Goal: Communication & Community: Share content

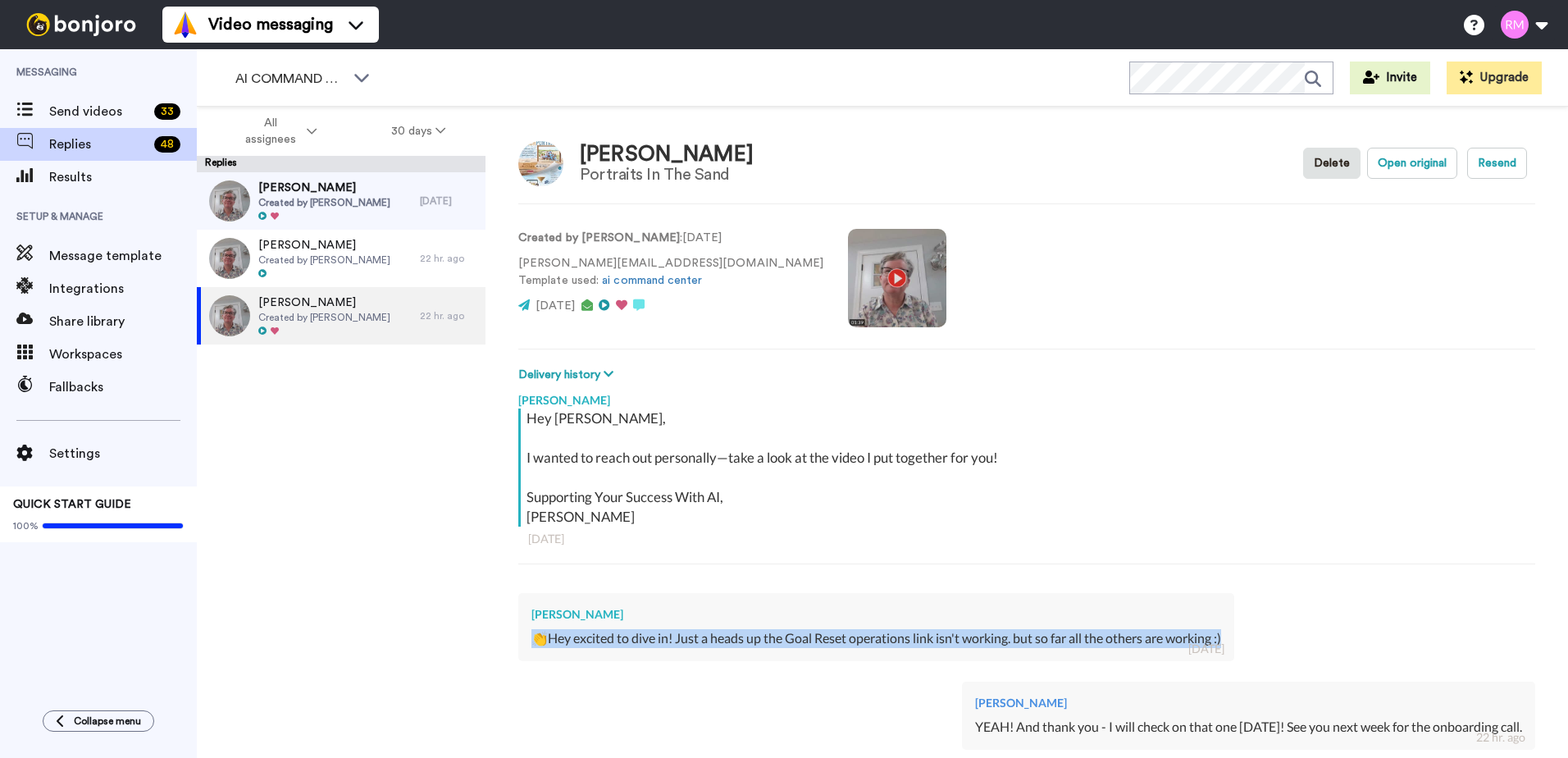
scroll to position [200, 0]
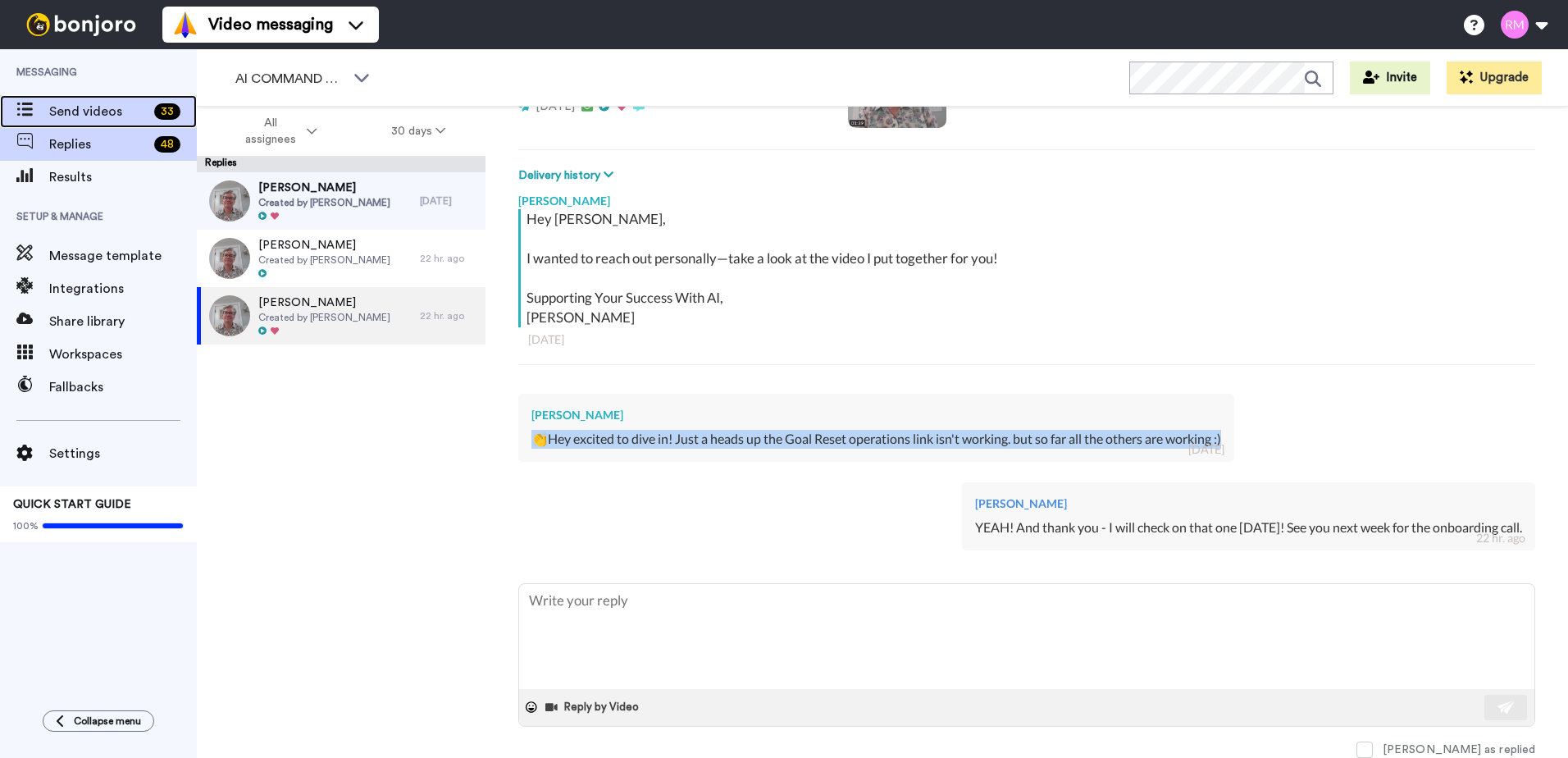
type textarea "x"
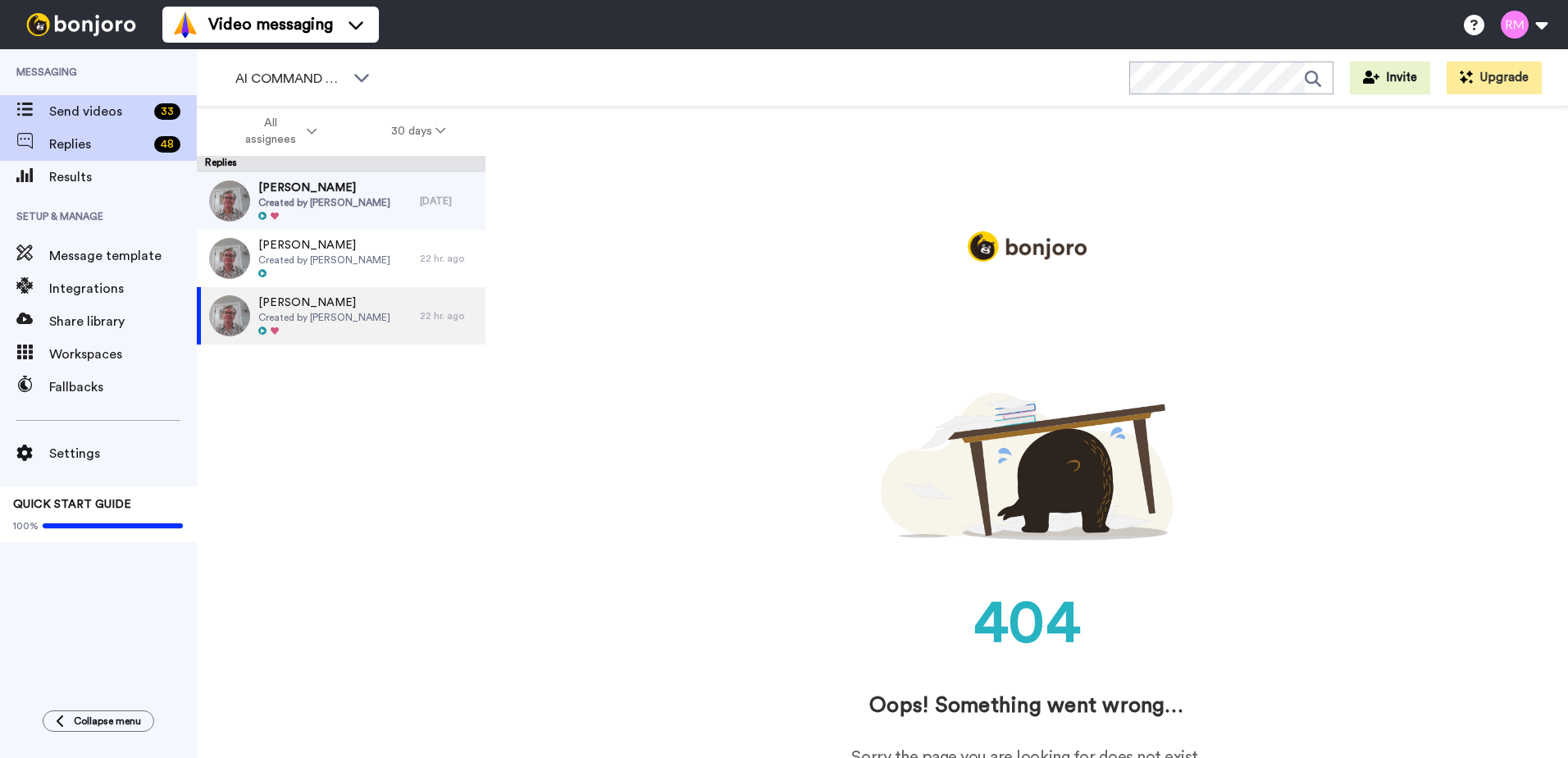
scroll to position [0, 0]
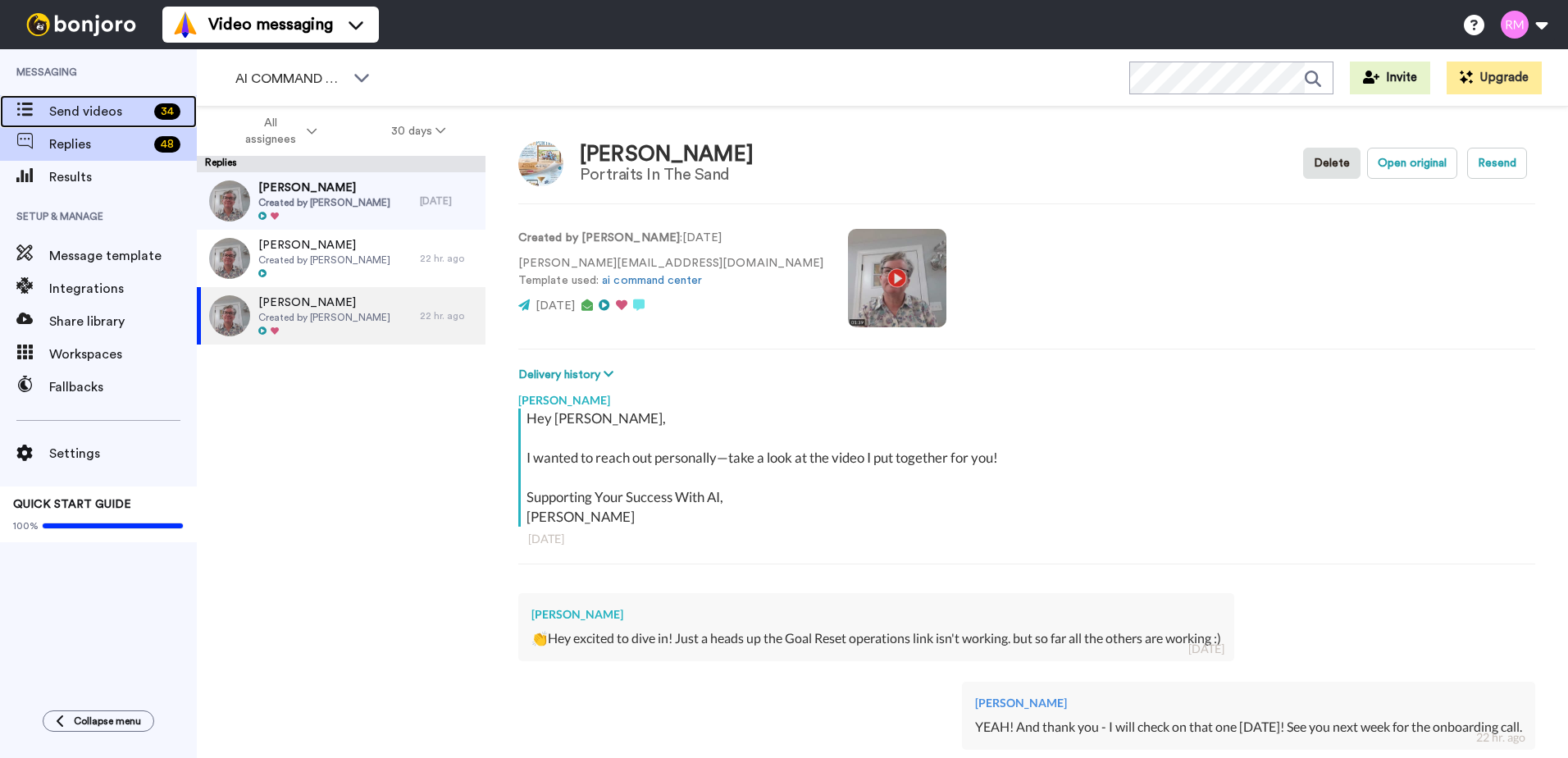
click at [143, 104] on span "Send videos" at bounding box center [98, 112] width 98 height 20
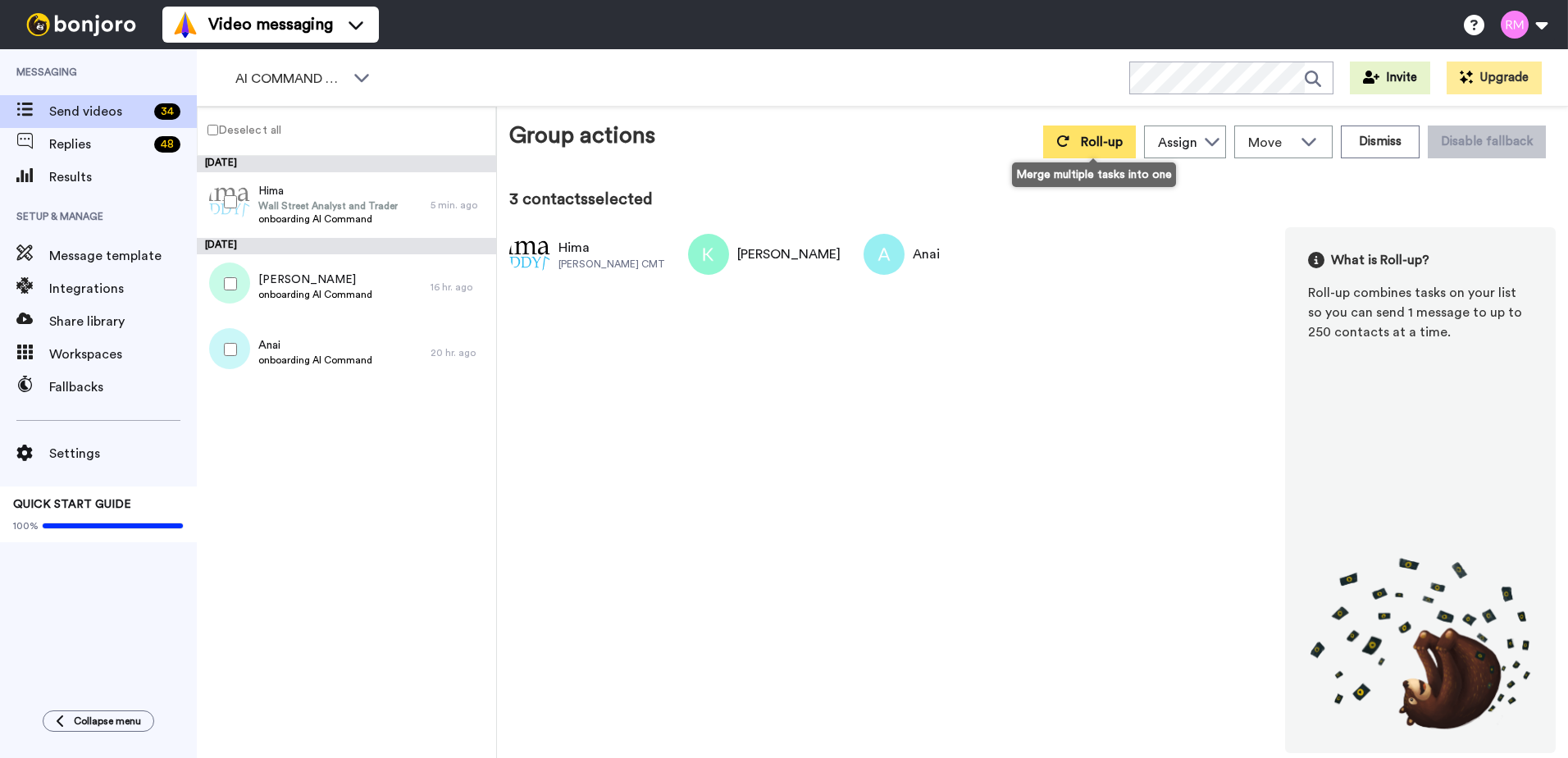
click at [1058, 140] on button "Roll-up" at bounding box center [1089, 141] width 92 height 33
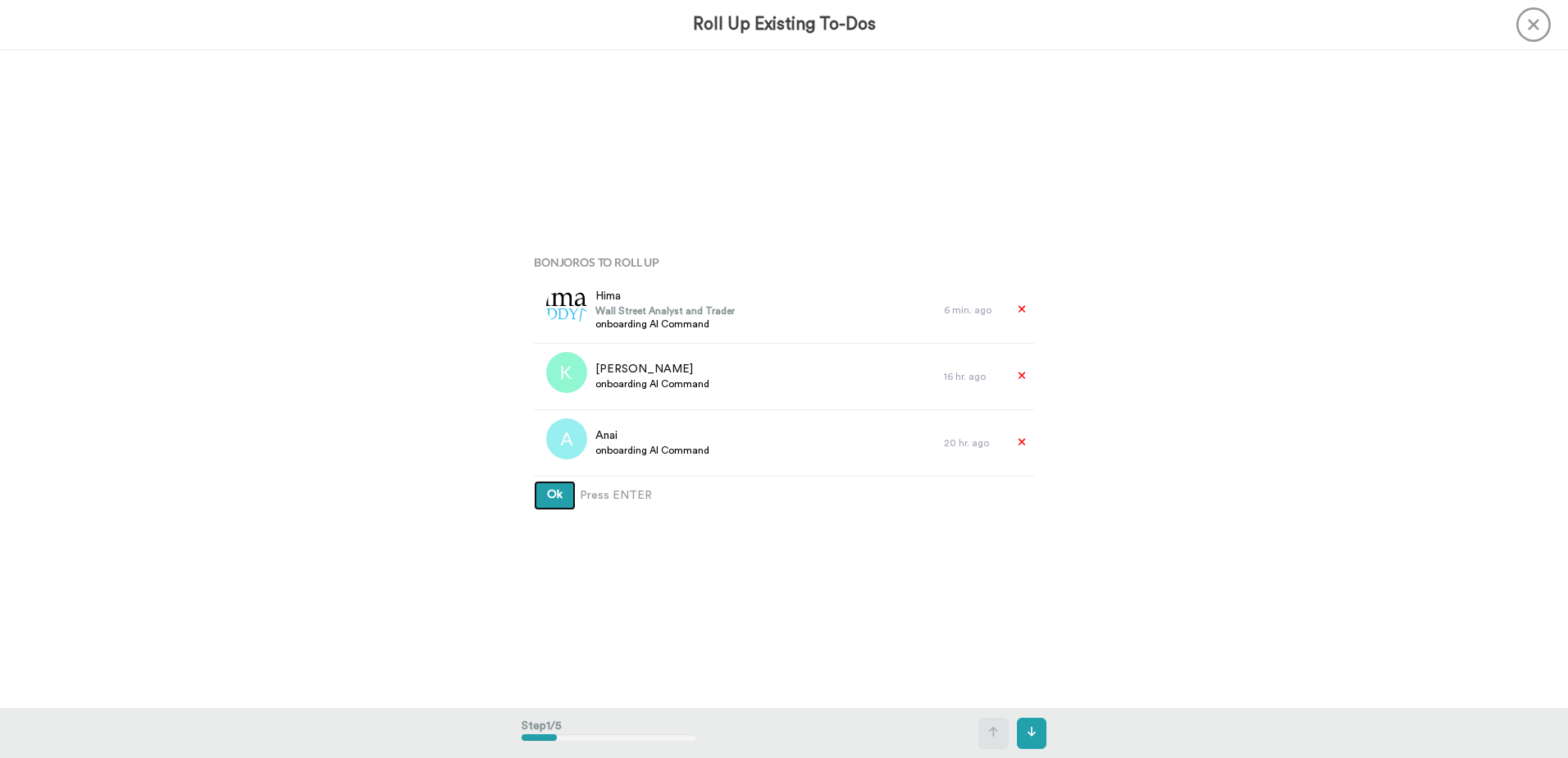
click at [551, 503] on button "Ok" at bounding box center [554, 494] width 42 height 29
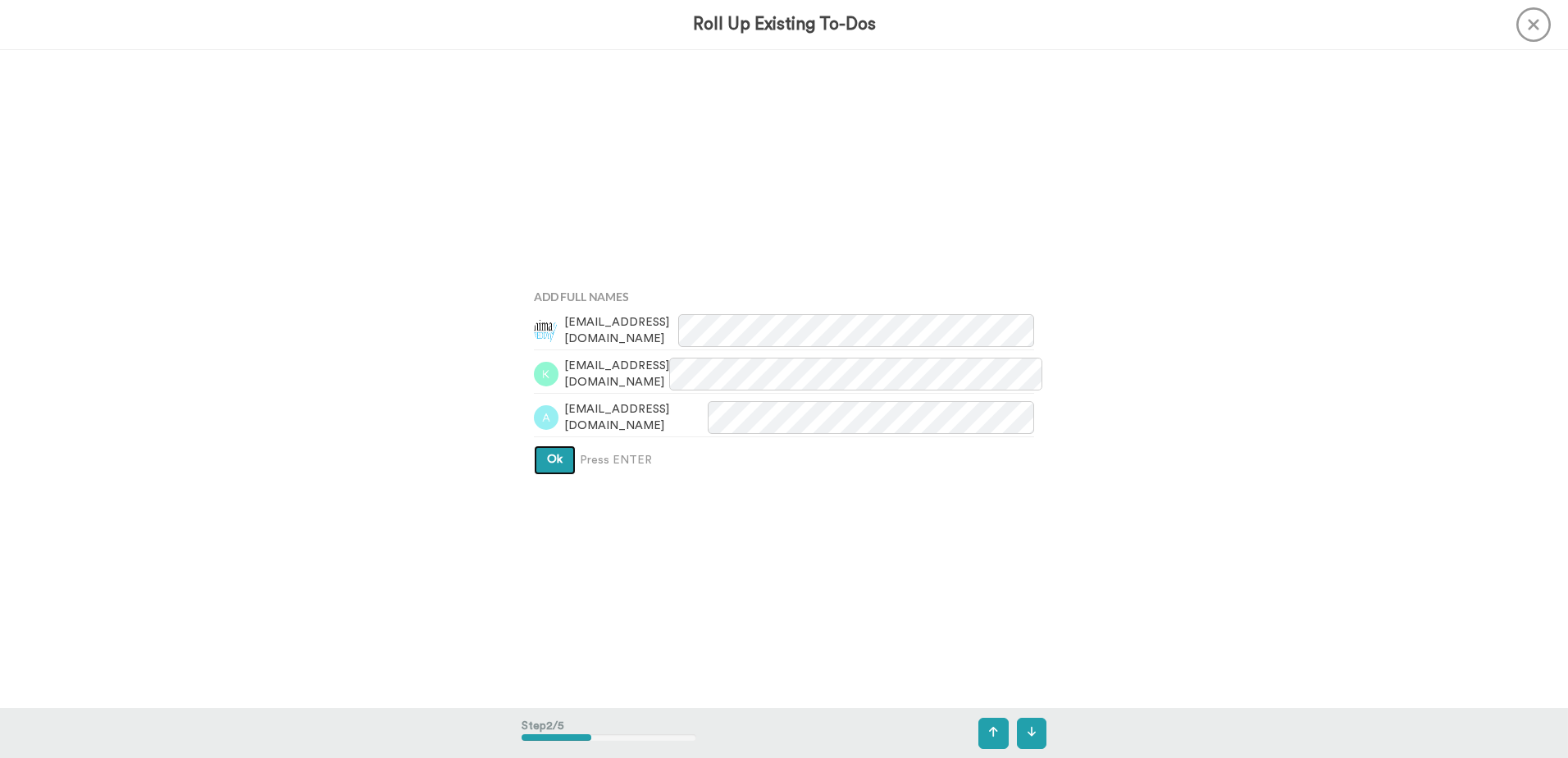
click at [551, 463] on span "Ok" at bounding box center [555, 459] width 16 height 12
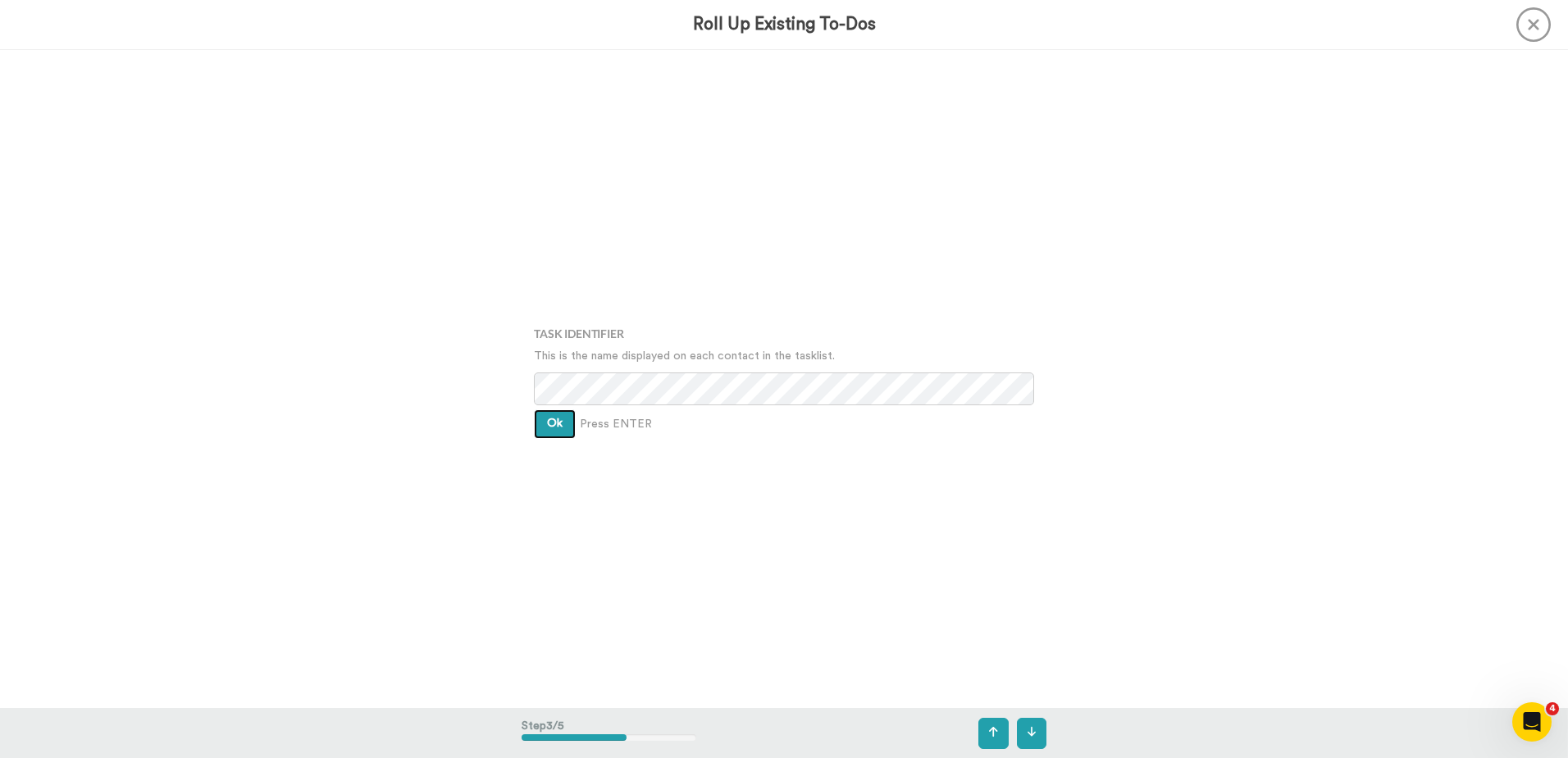
click at [548, 424] on span "Ok" at bounding box center [555, 422] width 16 height 12
click at [547, 410] on span "Ok" at bounding box center [555, 410] width 16 height 12
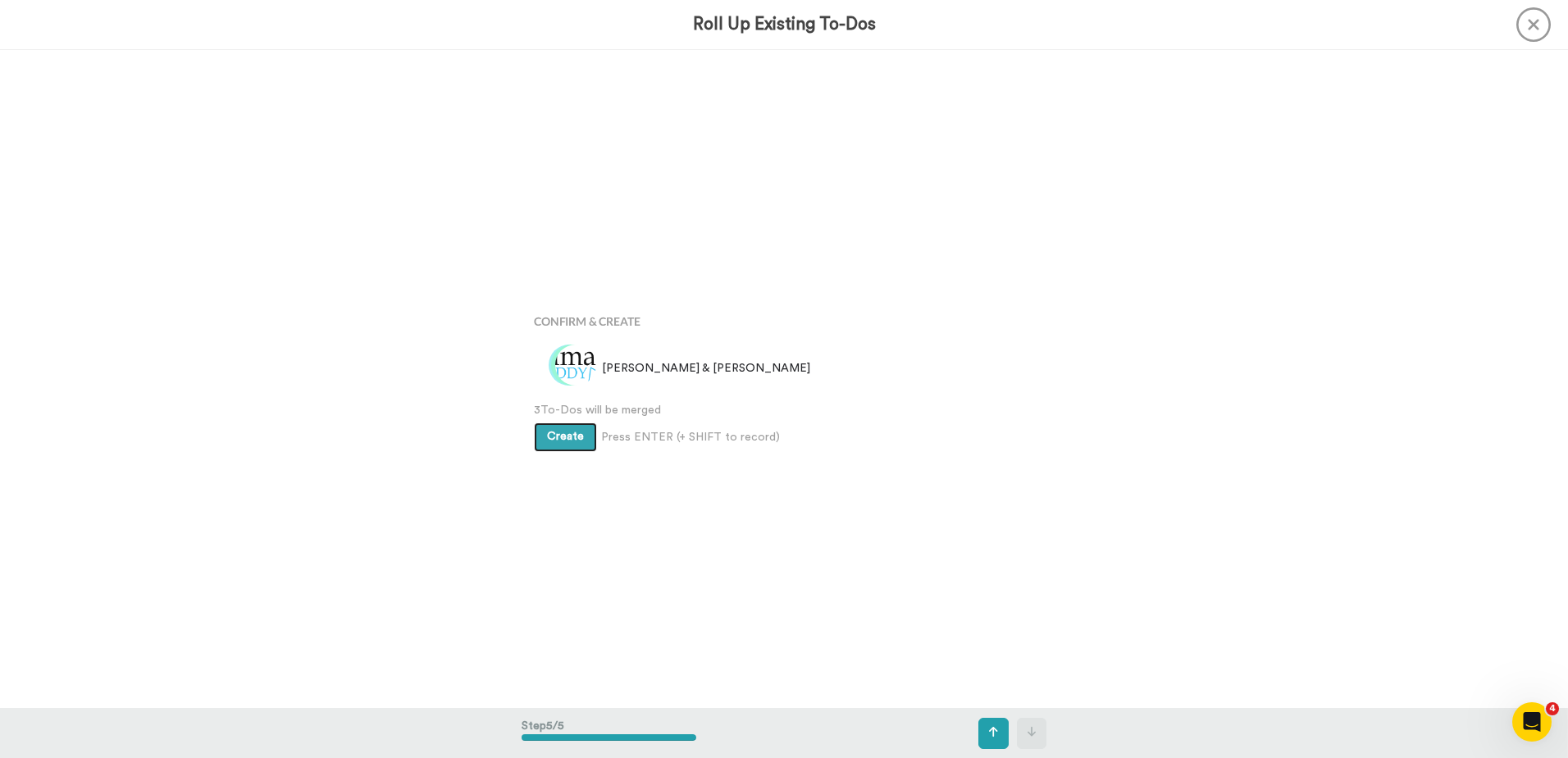
scroll to position [2633, 0]
click at [550, 423] on button "Create" at bounding box center [564, 436] width 63 height 29
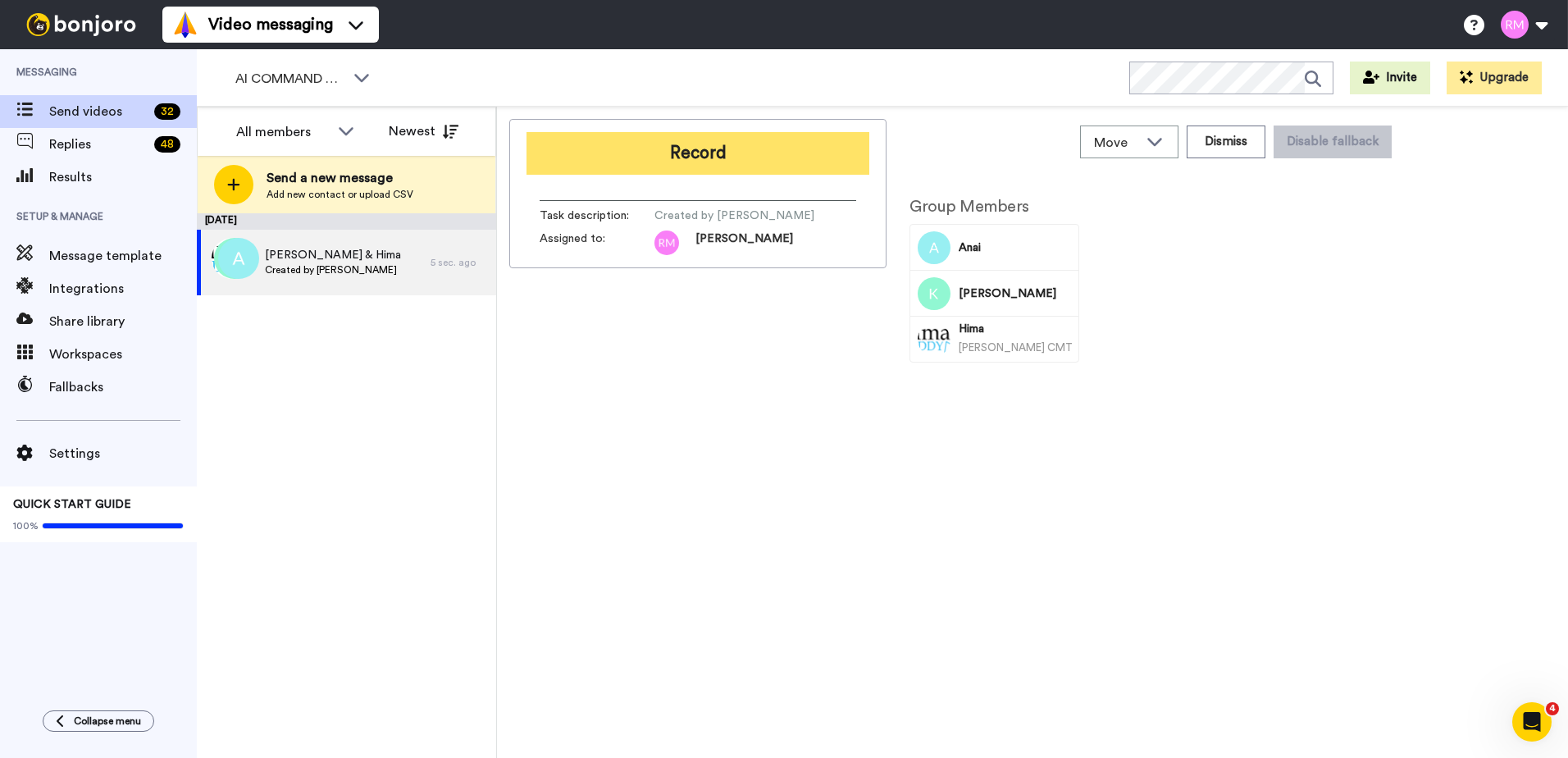
click at [700, 155] on button "Record" at bounding box center [697, 154] width 343 height 43
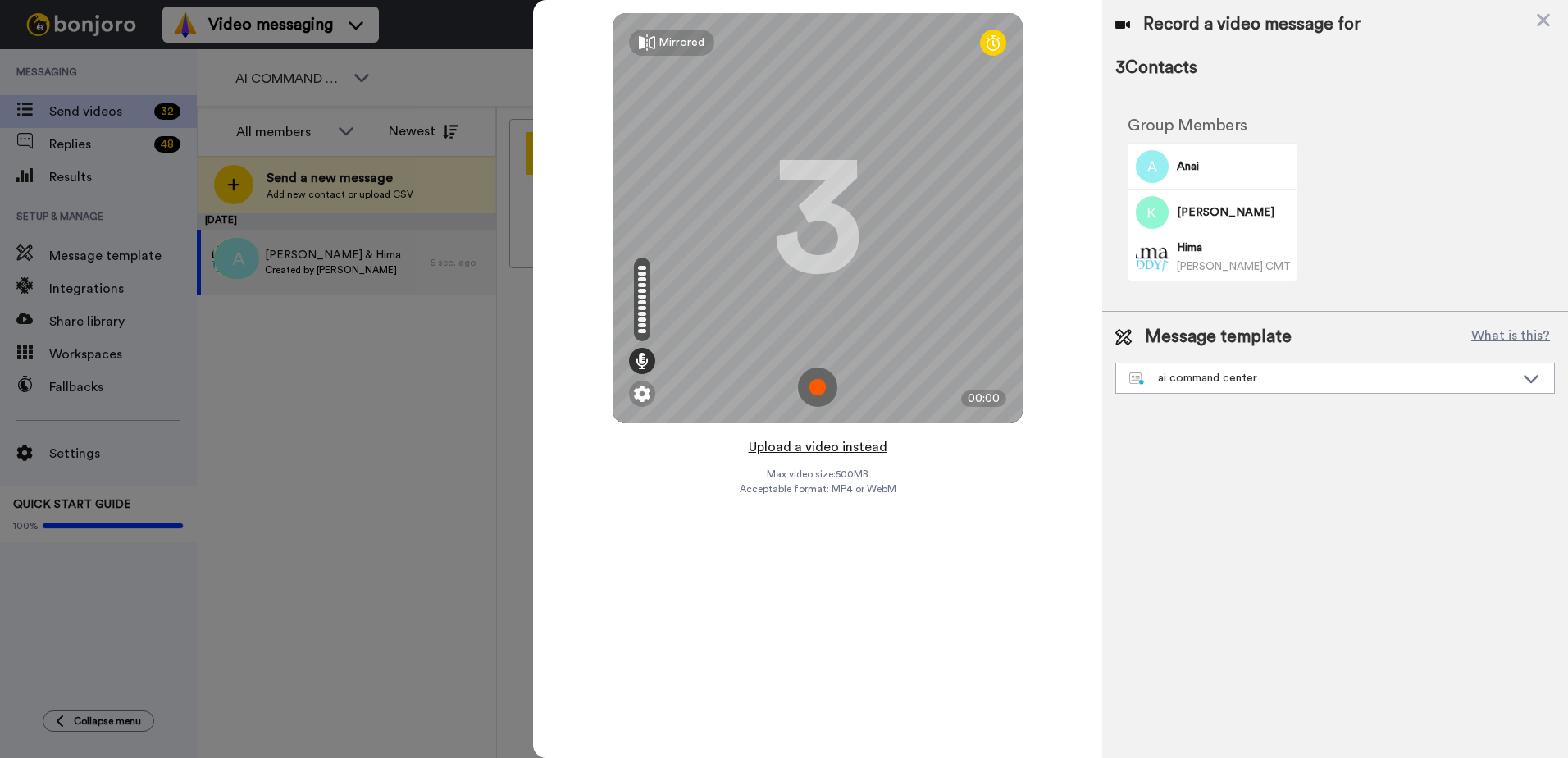
click at [803, 447] on button "Upload a video instead" at bounding box center [817, 447] width 148 height 21
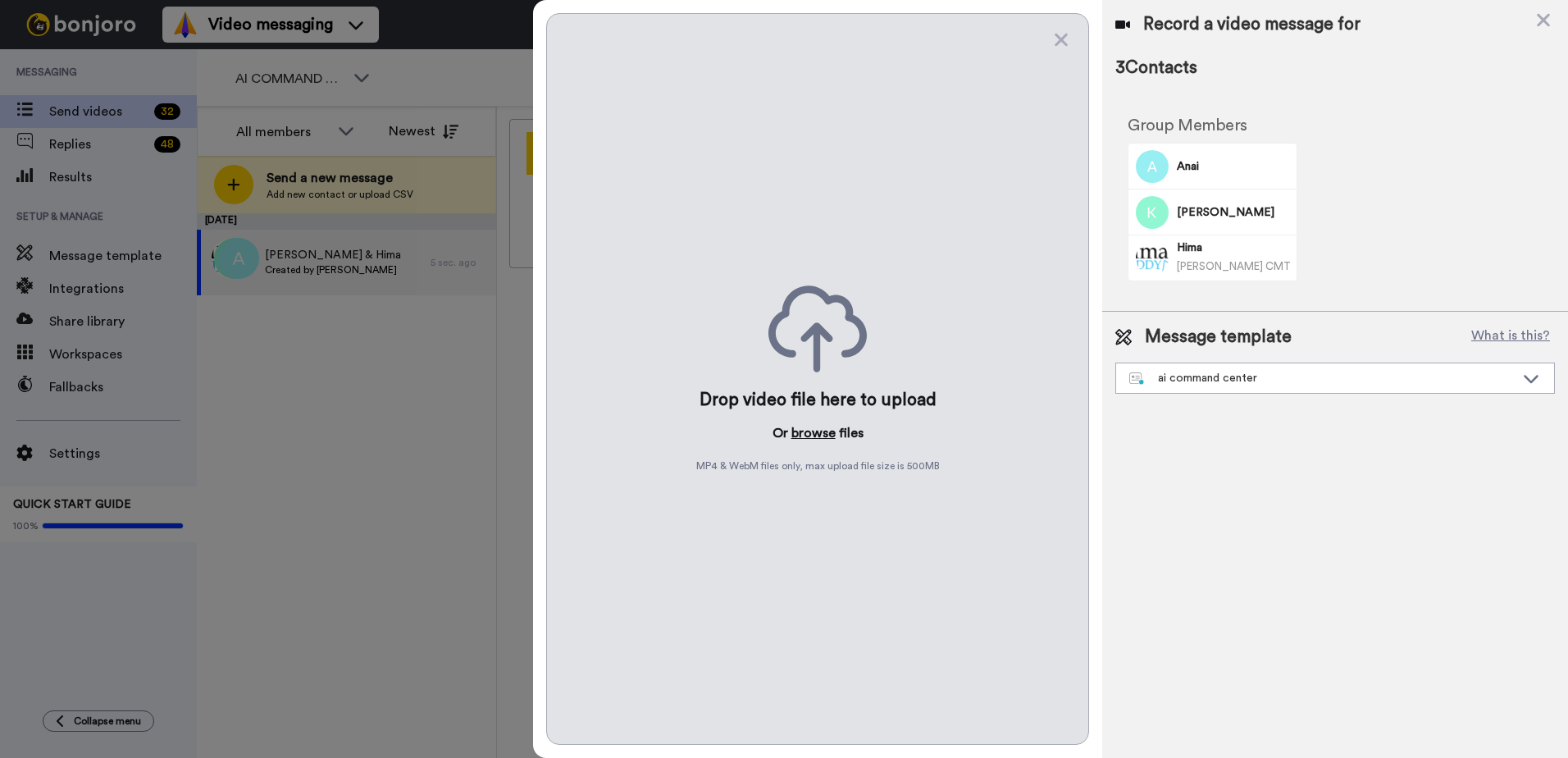
click at [808, 432] on button "browse" at bounding box center [814, 433] width 44 height 20
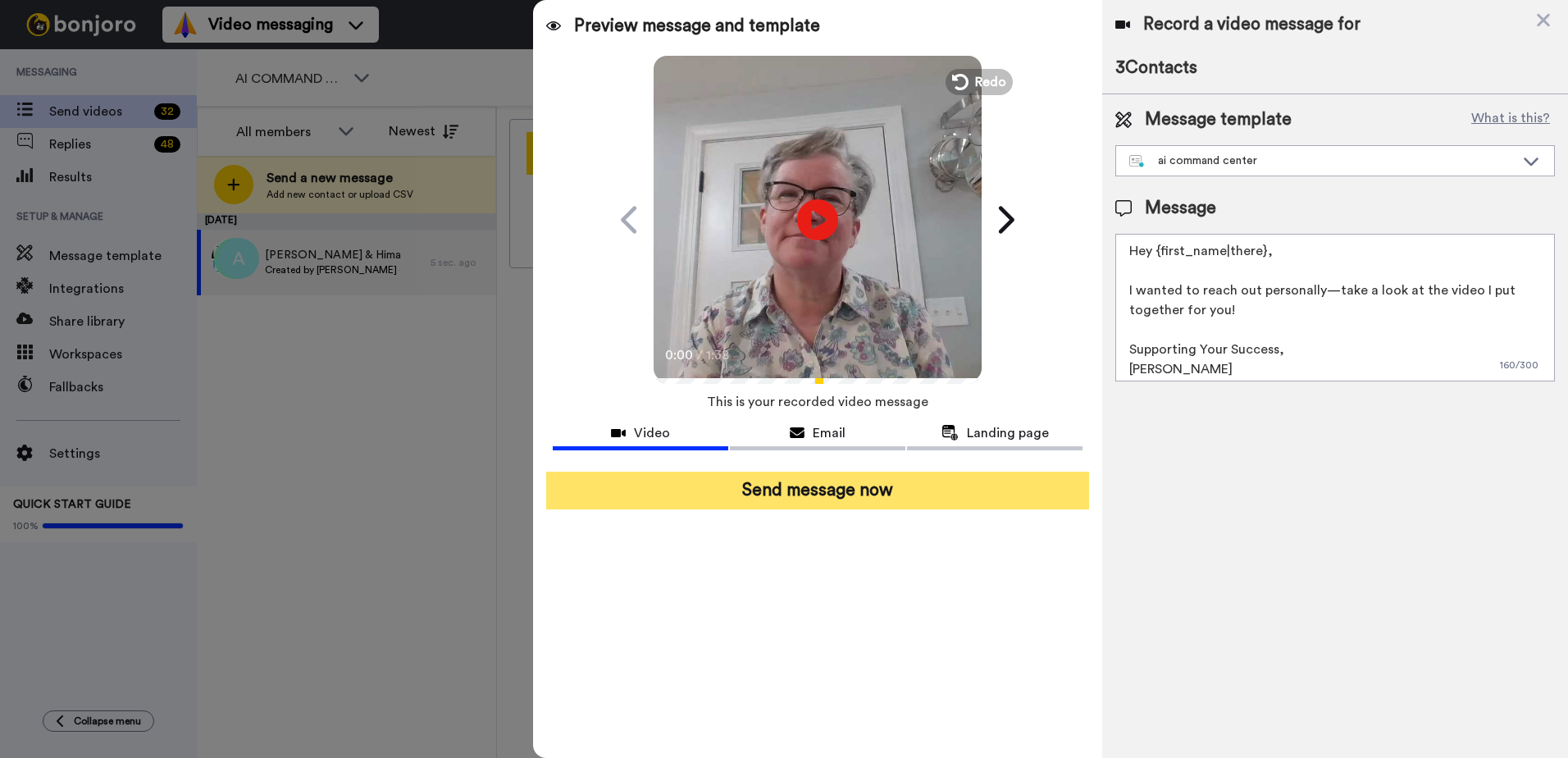
click at [860, 489] on button "Send message now" at bounding box center [817, 490] width 543 height 38
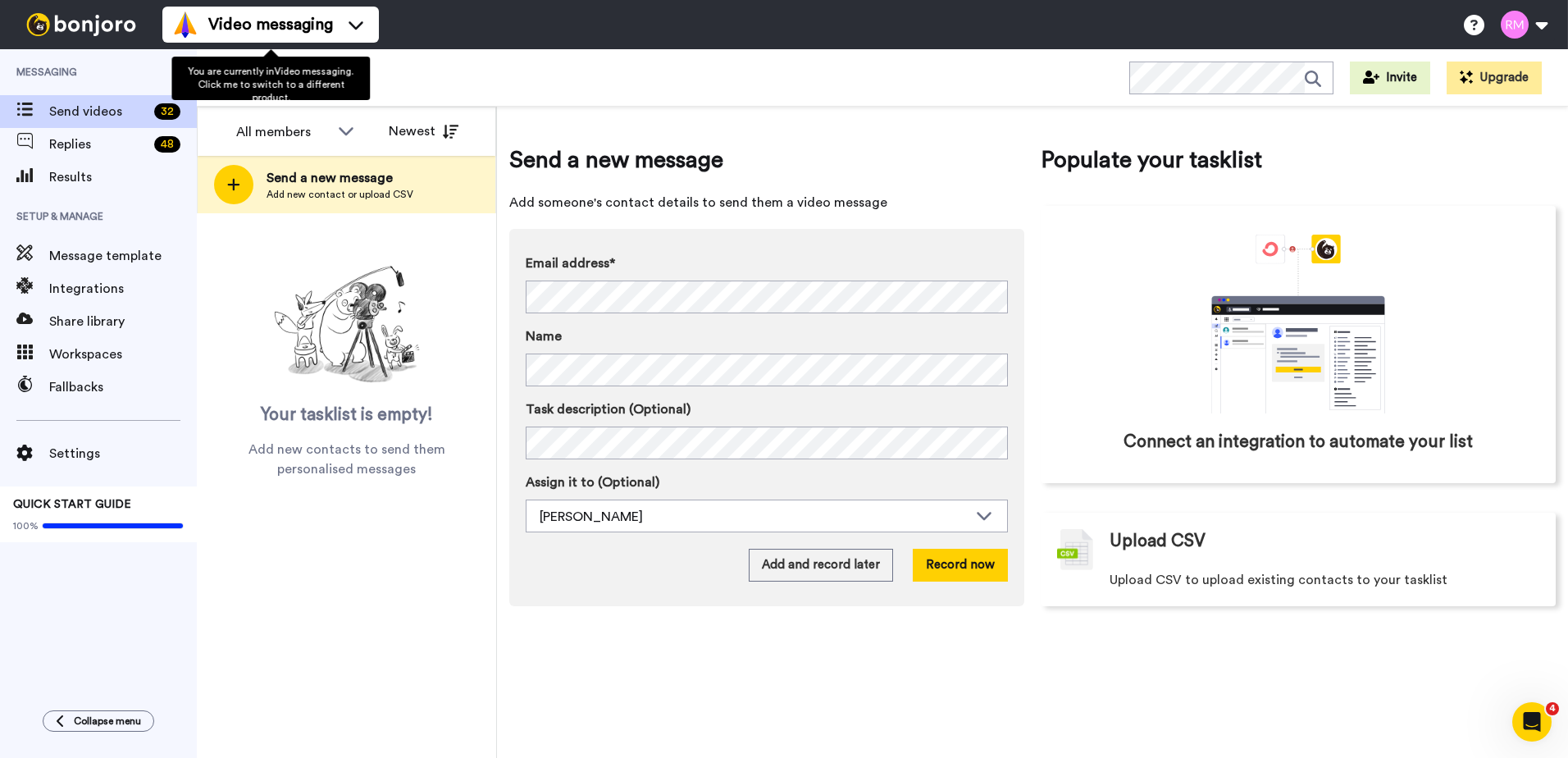
click at [333, 88] on span "You are currently in Video messaging . Click me to switch to a different produc…" at bounding box center [271, 84] width 166 height 36
drag, startPoint x: 436, startPoint y: 73, endPoint x: 389, endPoint y: 75, distance: 47.0
click at [435, 75] on div "AI COMMAND CENTER - ACTIVE Invite Upgrade" at bounding box center [882, 77] width 1371 height 58
click at [348, 77] on div "AI COMMAND CENTER - ACTIVE" at bounding box center [303, 78] width 162 height 33
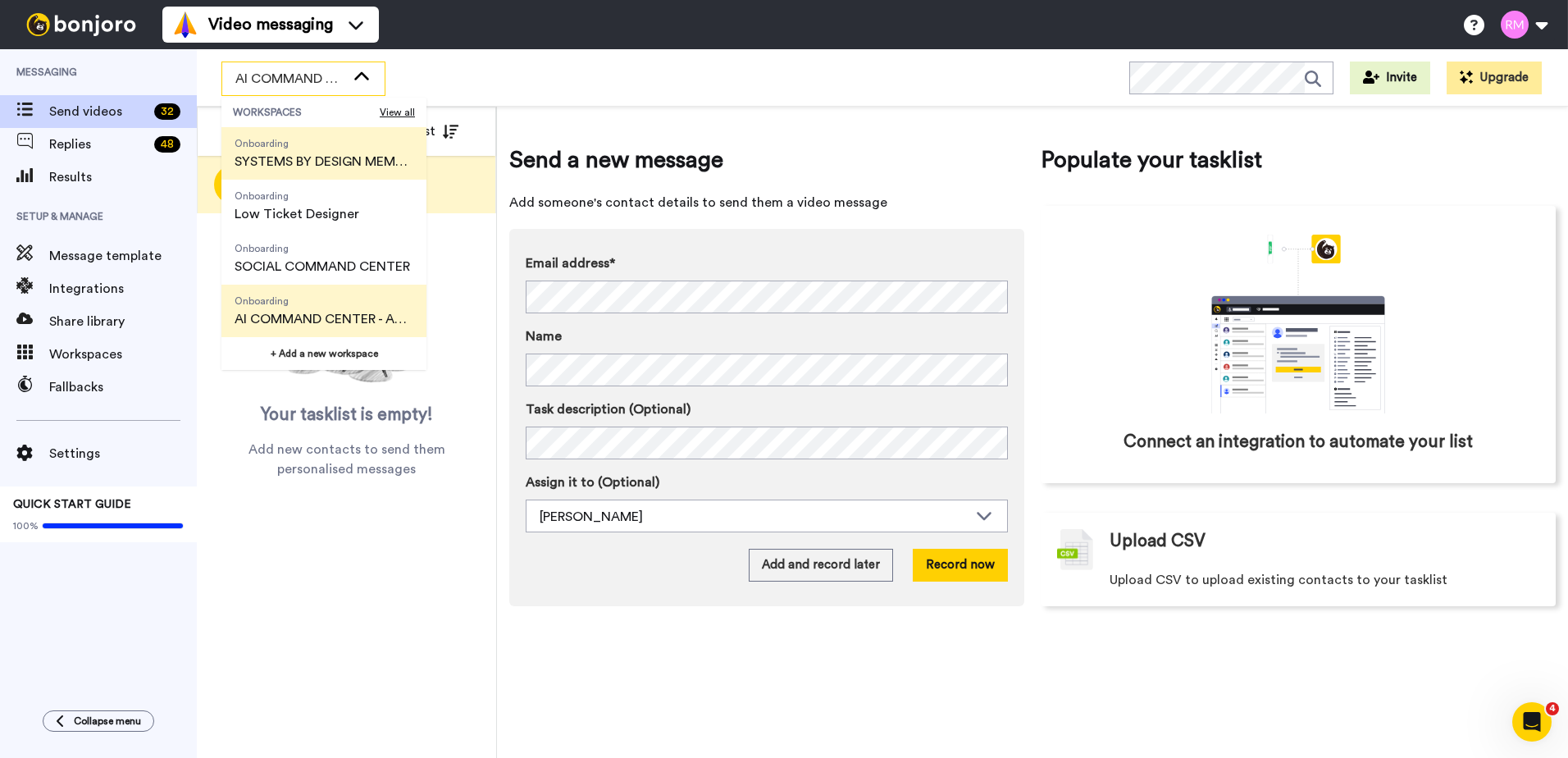
scroll to position [180, 0]
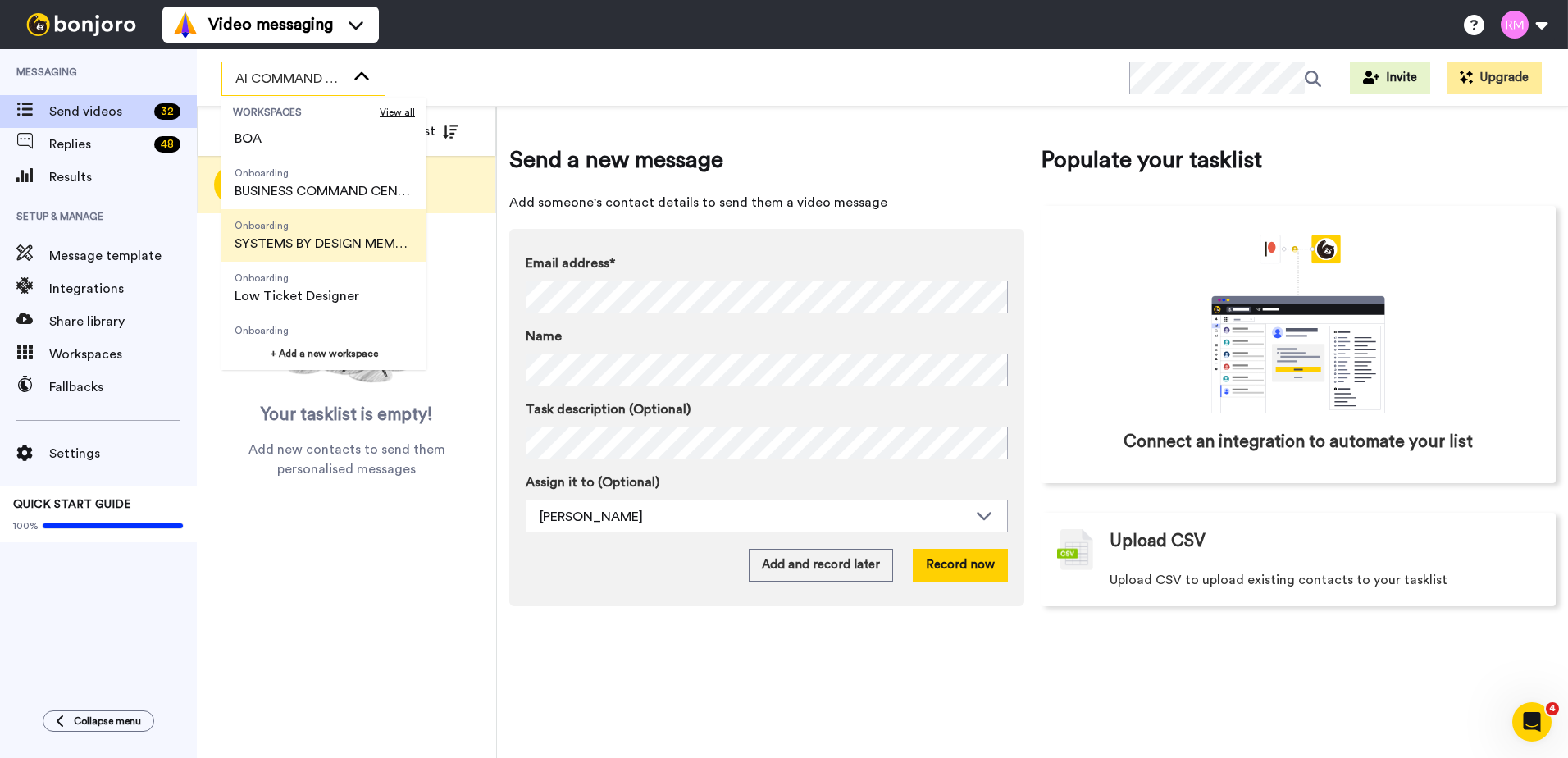
click at [325, 237] on span "SYSTEMS BY DESIGN MEMBERSHIP" at bounding box center [323, 243] width 178 height 20
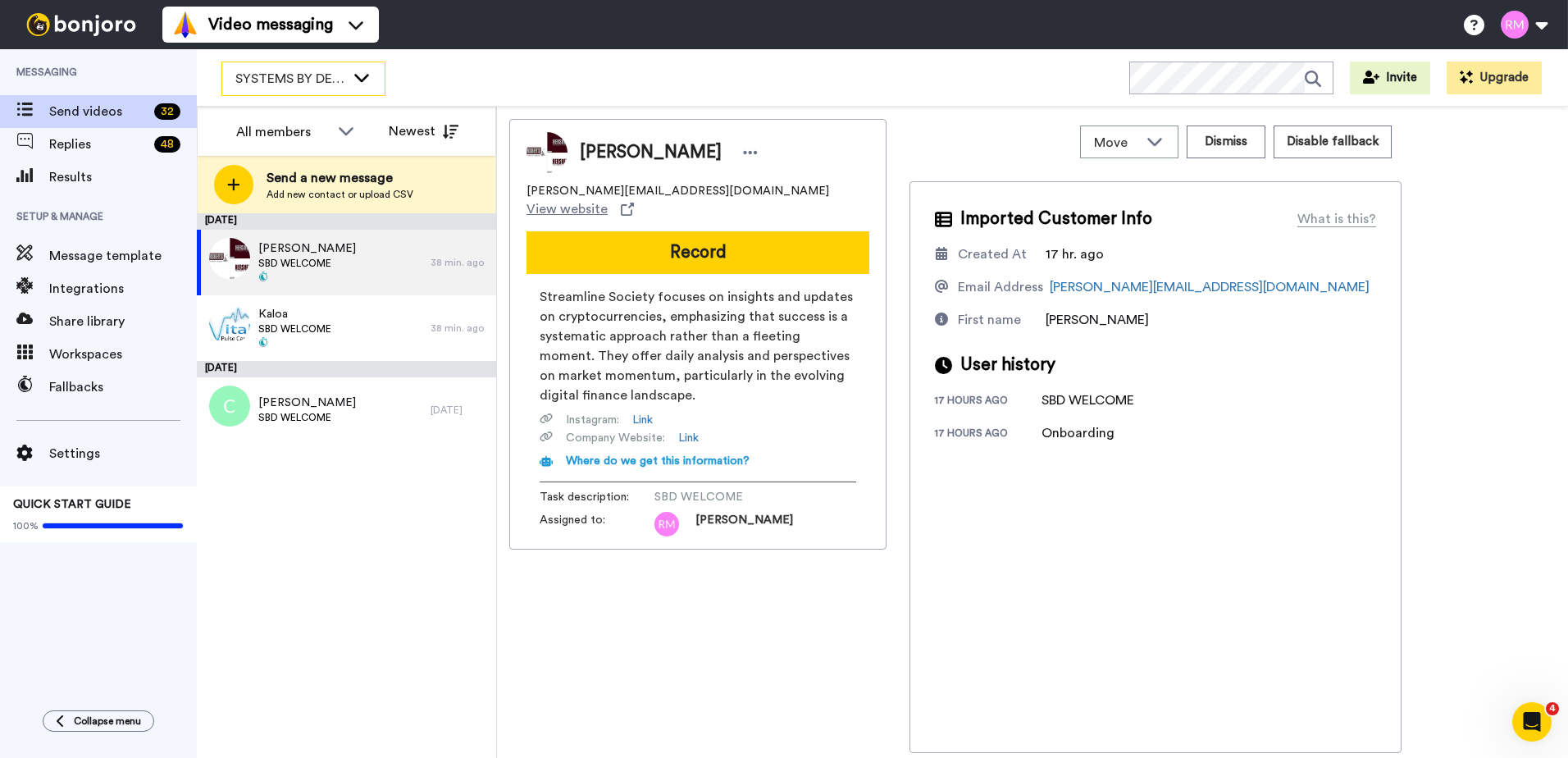
click at [317, 83] on span "SYSTEMS BY DESIGN MEMBERSHIP" at bounding box center [290, 79] width 110 height 20
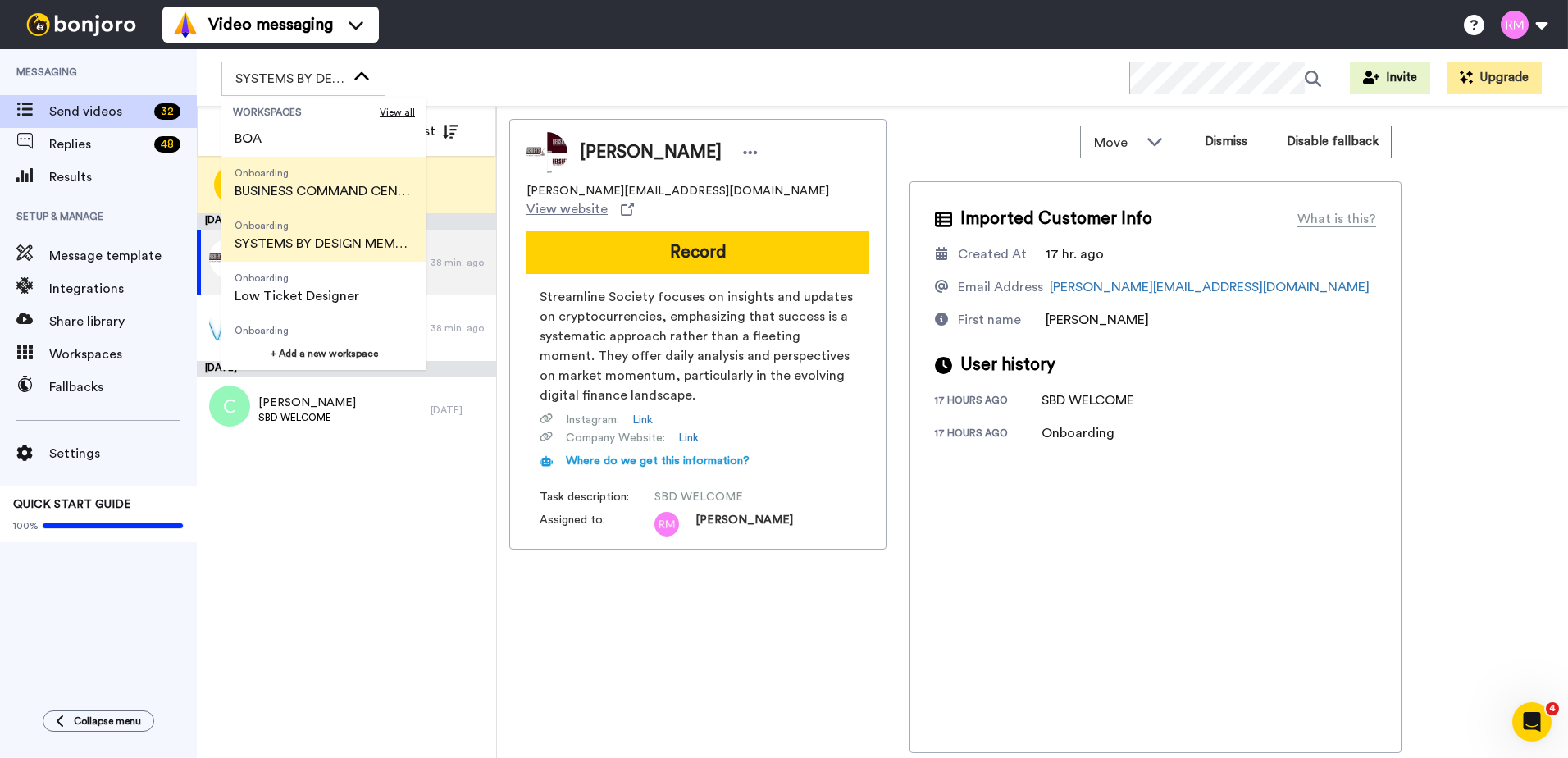
click at [334, 192] on span "BUSINESS COMMAND CENTER" at bounding box center [323, 191] width 178 height 20
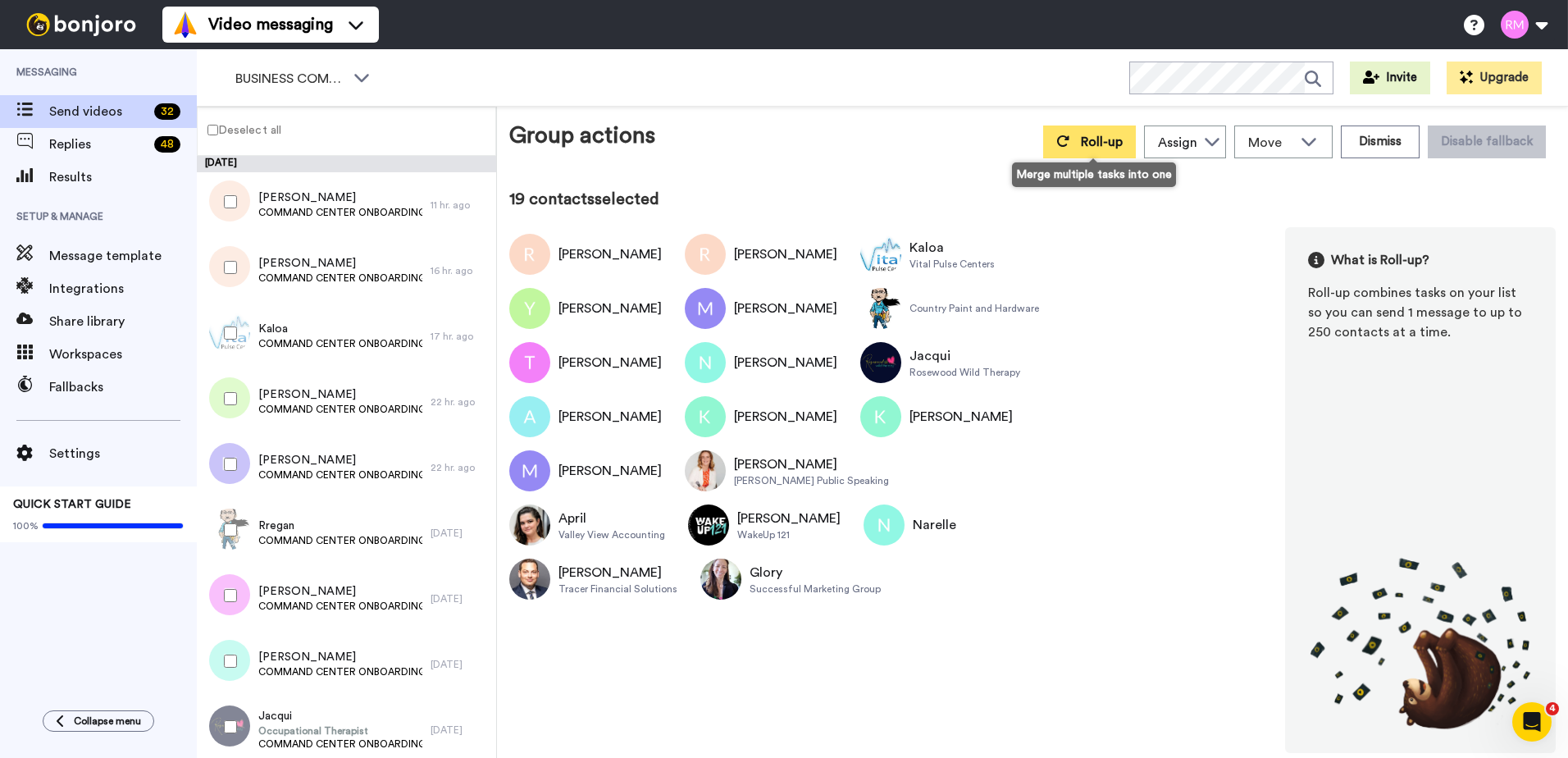
click at [1094, 146] on span "Roll-up" at bounding box center [1101, 141] width 42 height 13
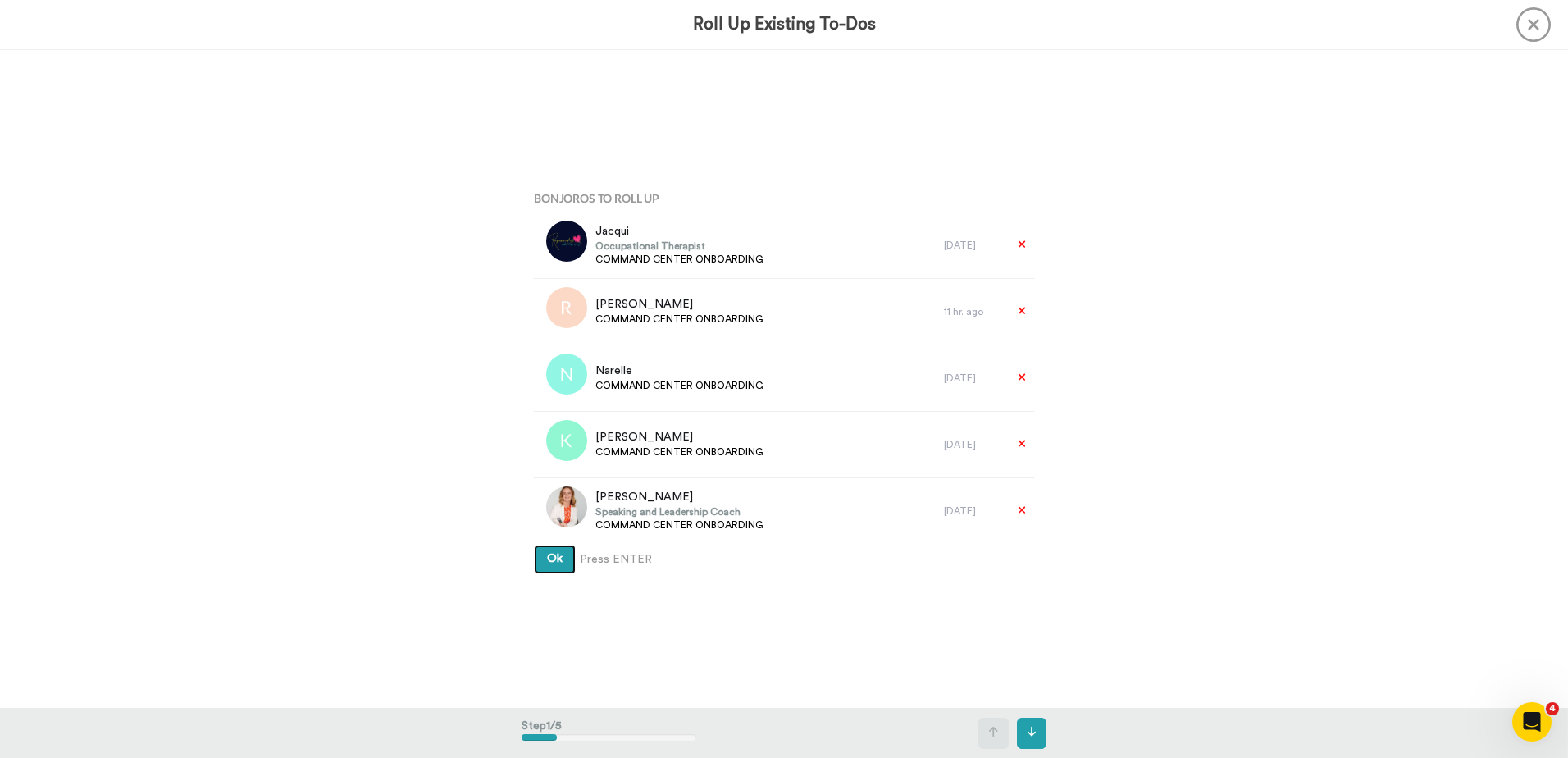
click at [559, 549] on button "Ok" at bounding box center [554, 559] width 42 height 29
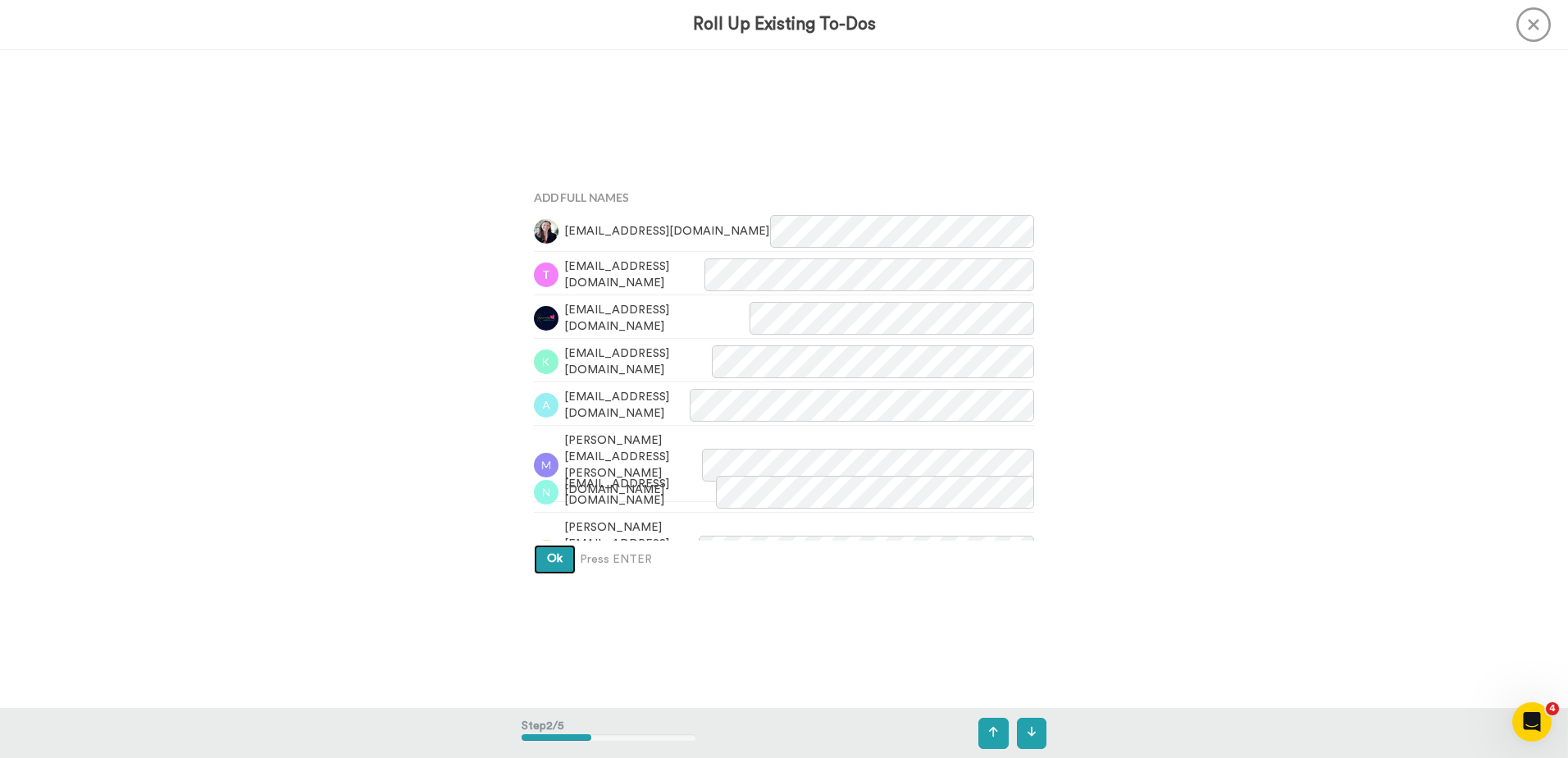
click at [562, 552] on button "Ok" at bounding box center [554, 559] width 42 height 29
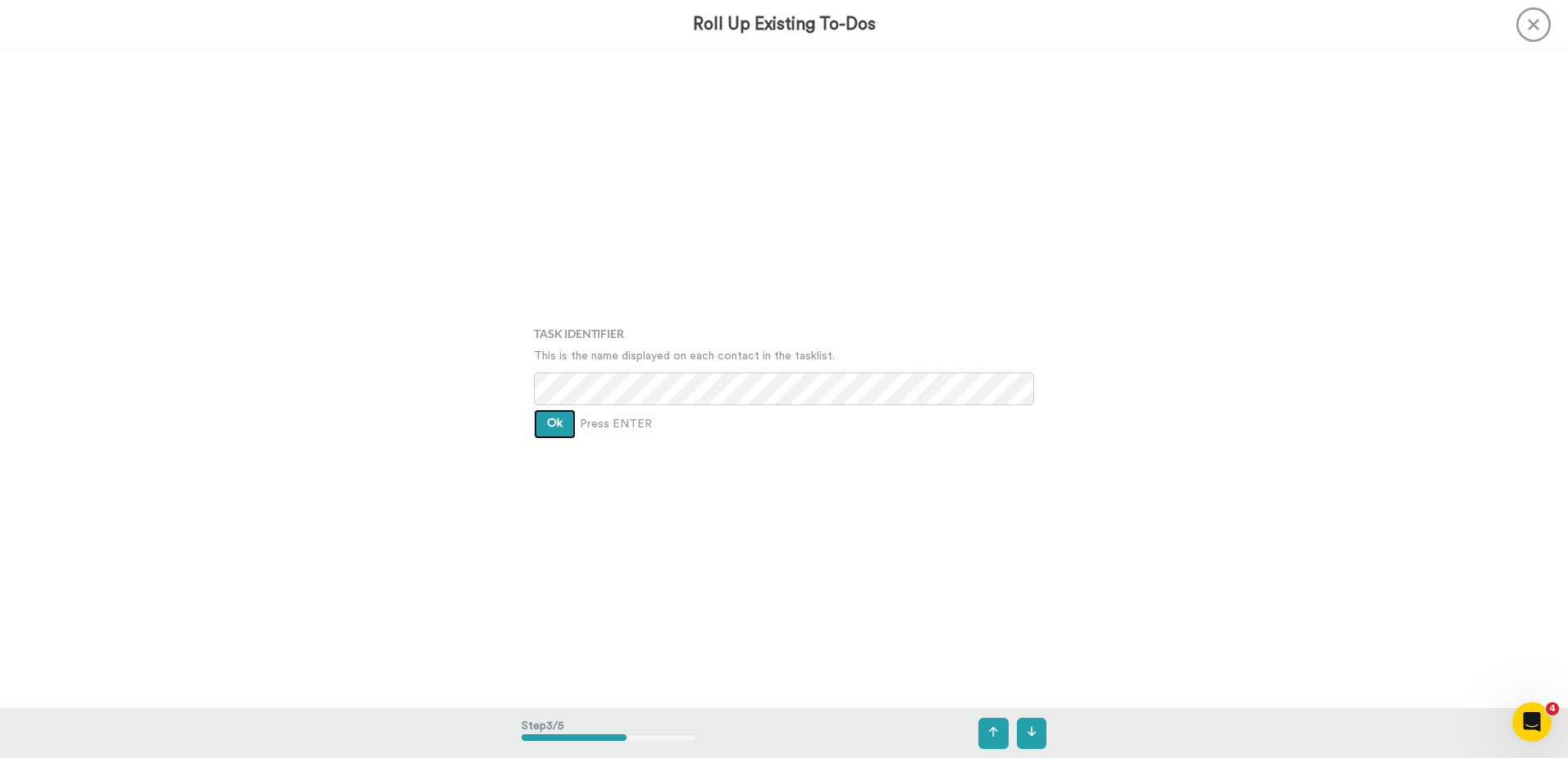
click at [553, 421] on span "Ok" at bounding box center [555, 422] width 16 height 12
click at [555, 413] on span "Ok" at bounding box center [555, 410] width 16 height 12
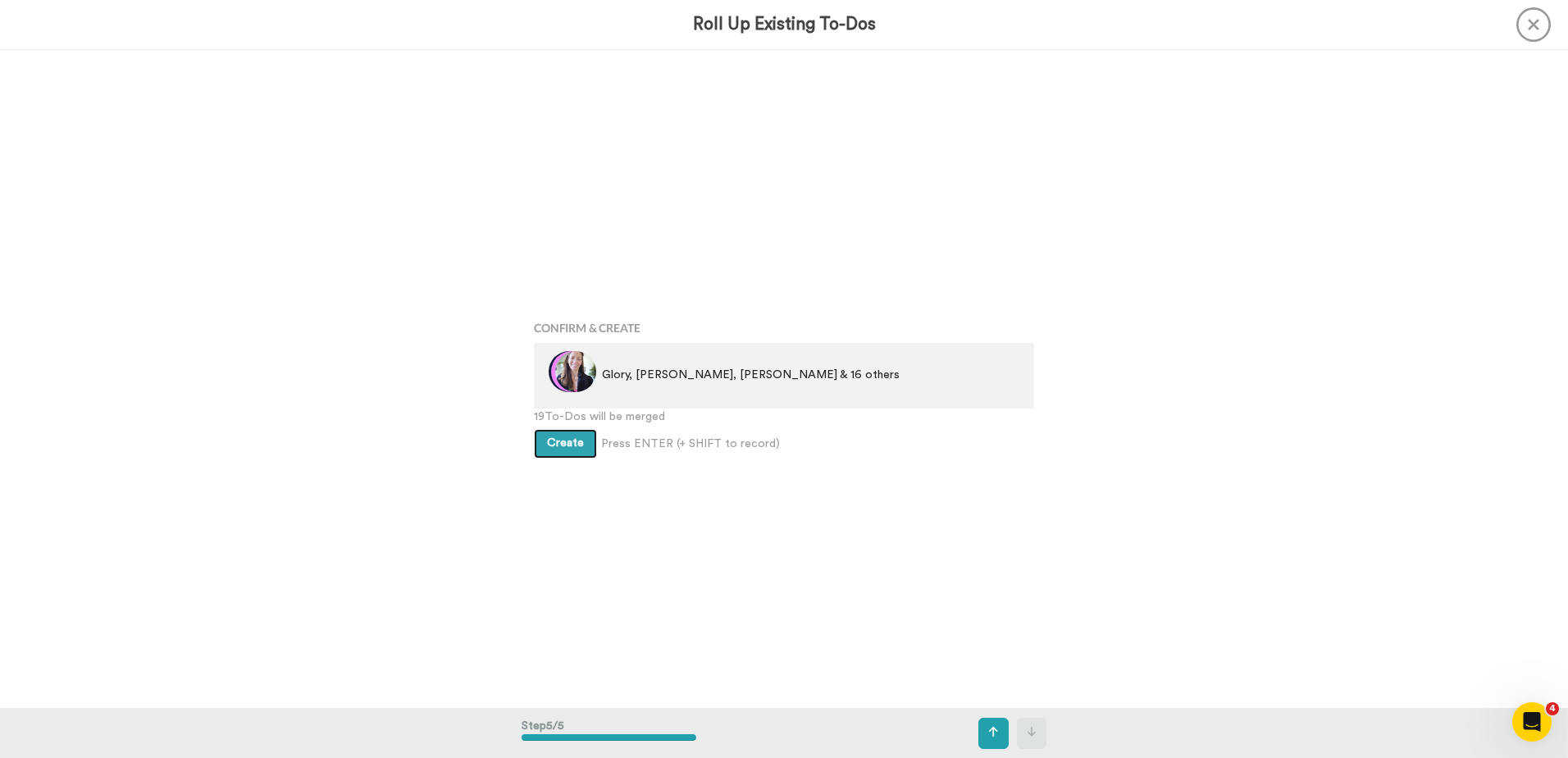
scroll to position [2633, 0]
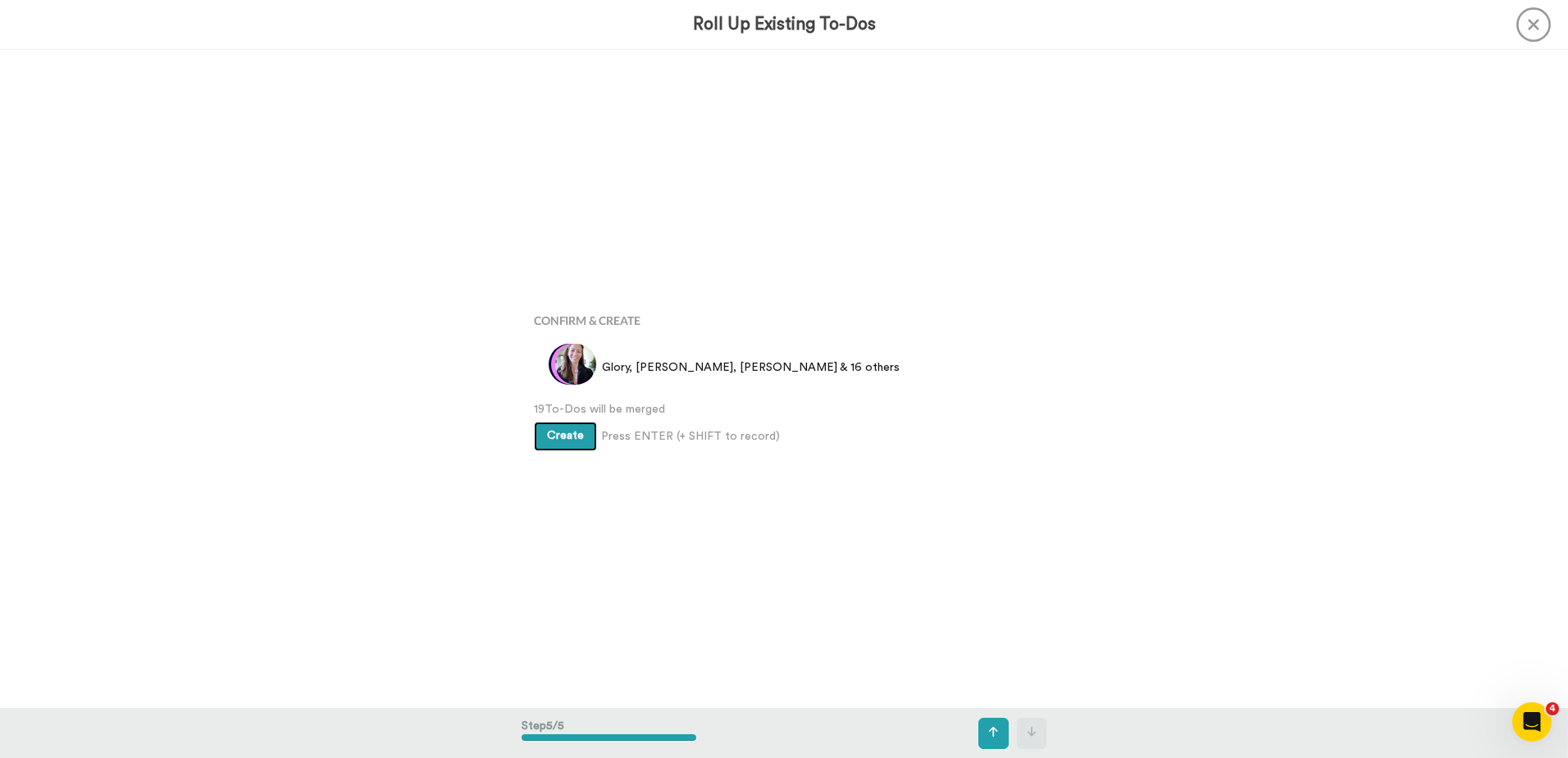
click at [568, 437] on span "Create" at bounding box center [565, 435] width 37 height 12
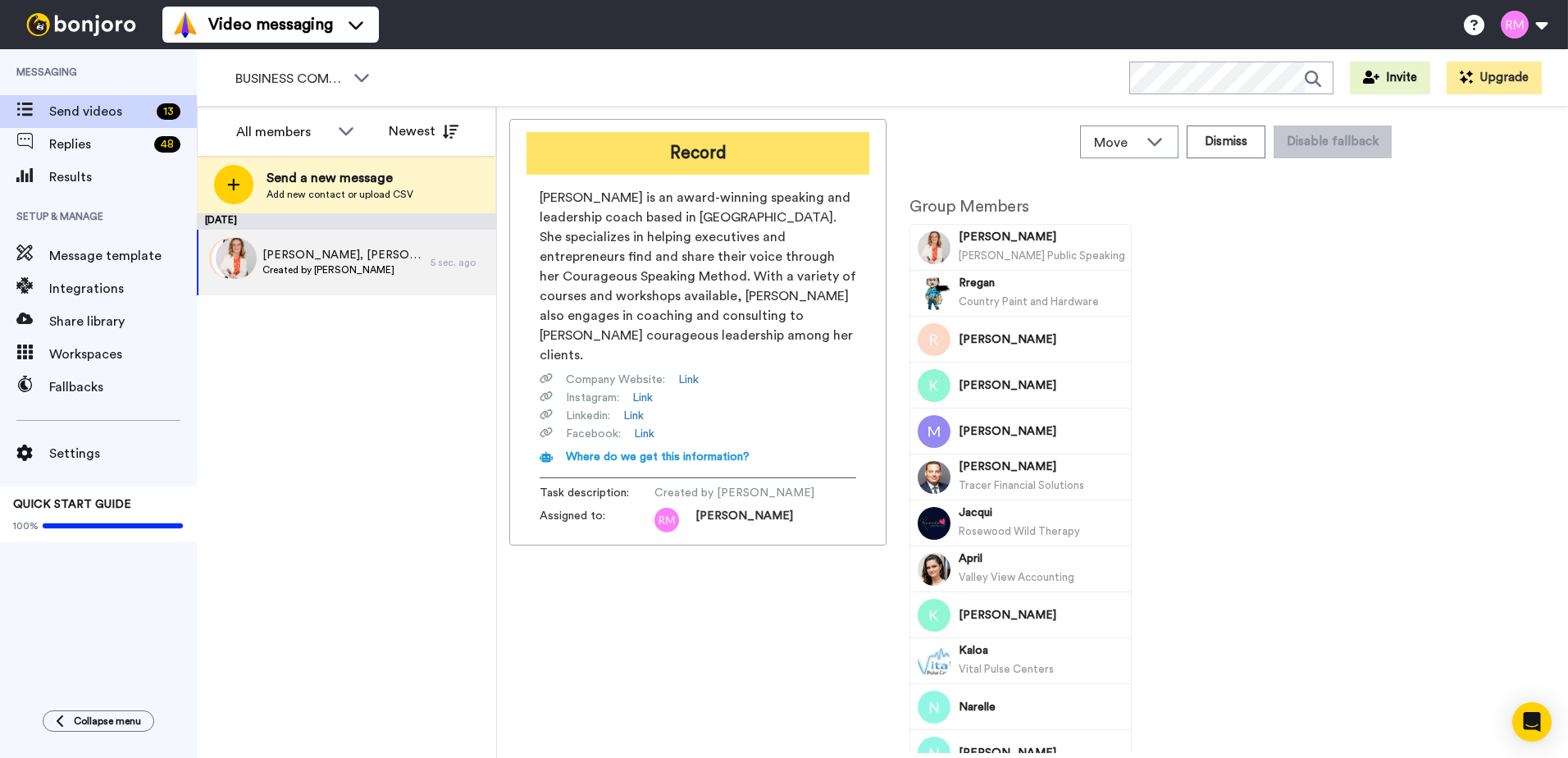
click at [671, 148] on button "Record" at bounding box center [697, 154] width 343 height 43
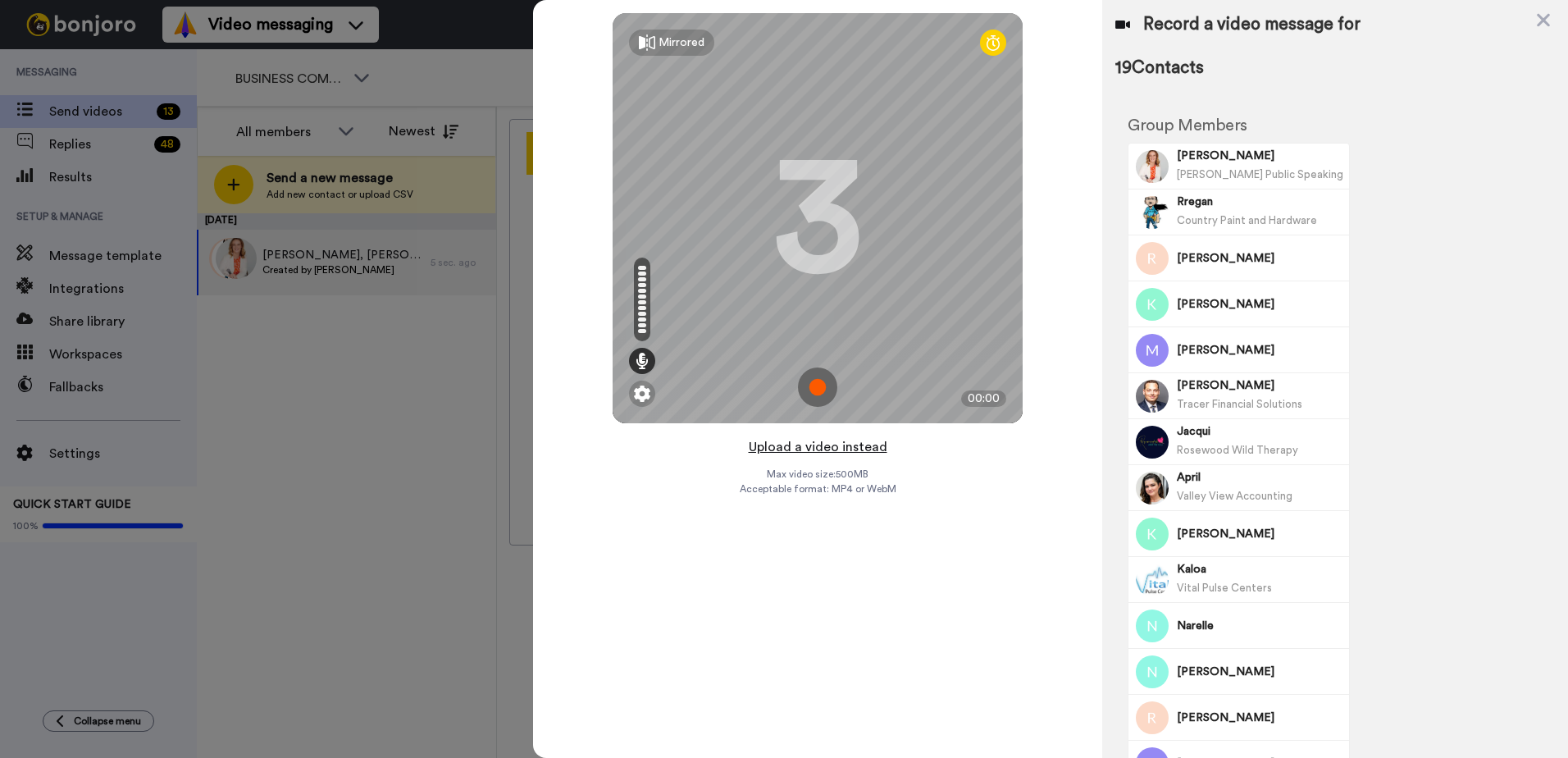
click at [800, 442] on button "Upload a video instead" at bounding box center [817, 447] width 148 height 21
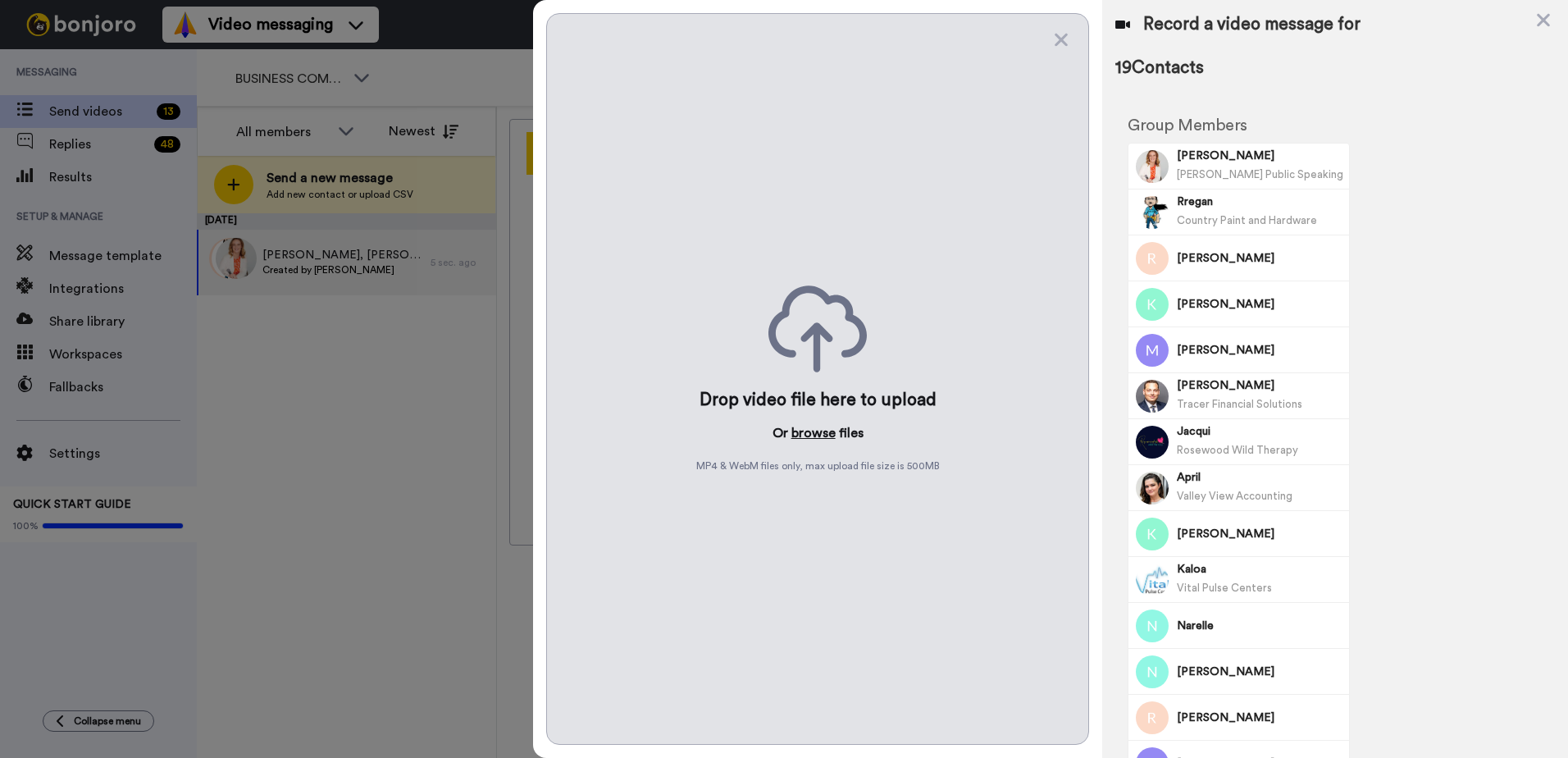
click at [806, 430] on button "browse" at bounding box center [814, 433] width 44 height 20
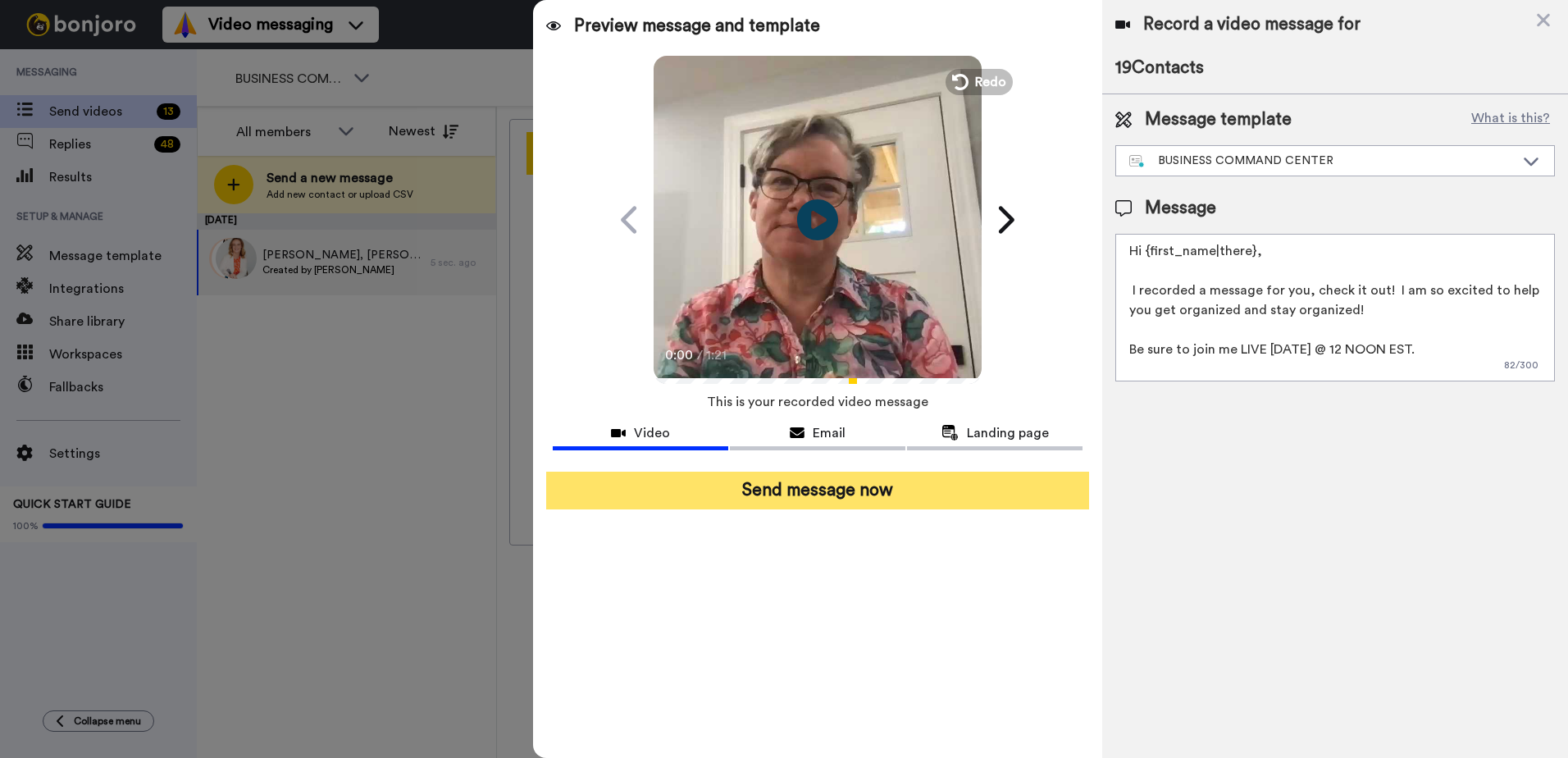
click at [956, 495] on button "Send message now" at bounding box center [817, 490] width 543 height 38
